Goal: Task Accomplishment & Management: Use online tool/utility

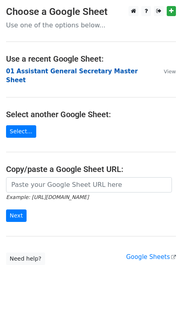
click at [89, 73] on strong "01 Assistant General Secretary Master Sheet" at bounding box center [72, 76] width 132 height 17
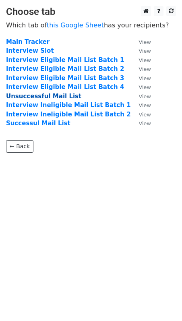
click at [65, 96] on strong "Unsuccessful Mail List" at bounding box center [43, 96] width 75 height 7
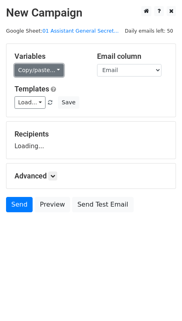
click at [46, 69] on link "Copy/paste..." at bounding box center [39, 70] width 49 height 12
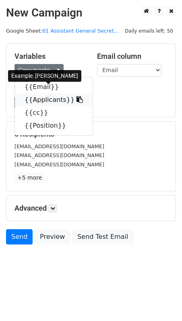
click at [46, 98] on link "{{Applicants}}" at bounding box center [54, 100] width 78 height 13
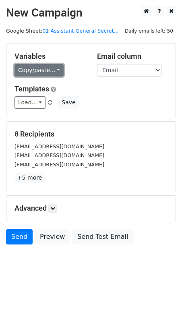
click at [41, 68] on link "Copy/paste..." at bounding box center [39, 70] width 49 height 12
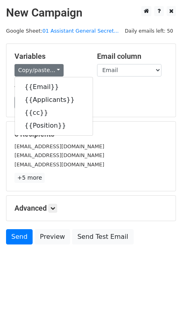
click at [151, 154] on div "zacharycjk@gmail.com" at bounding box center [90, 155] width 165 height 9
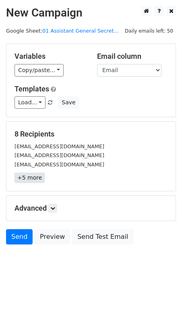
click at [39, 177] on link "+5 more" at bounding box center [30, 178] width 30 height 10
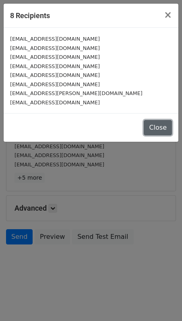
click at [170, 125] on button "Close" at bounding box center [158, 127] width 28 height 15
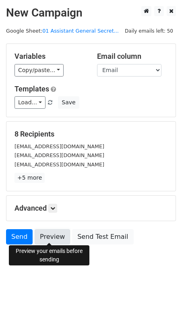
click at [53, 230] on link "Preview" at bounding box center [52, 236] width 35 height 15
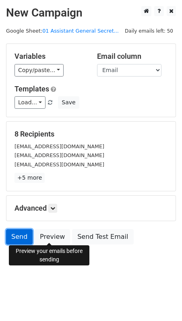
click at [15, 230] on link "Send" at bounding box center [19, 236] width 27 height 15
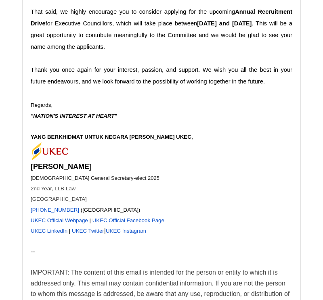
scroll to position [4569, 0]
